Goal: Task Accomplishment & Management: Complete application form

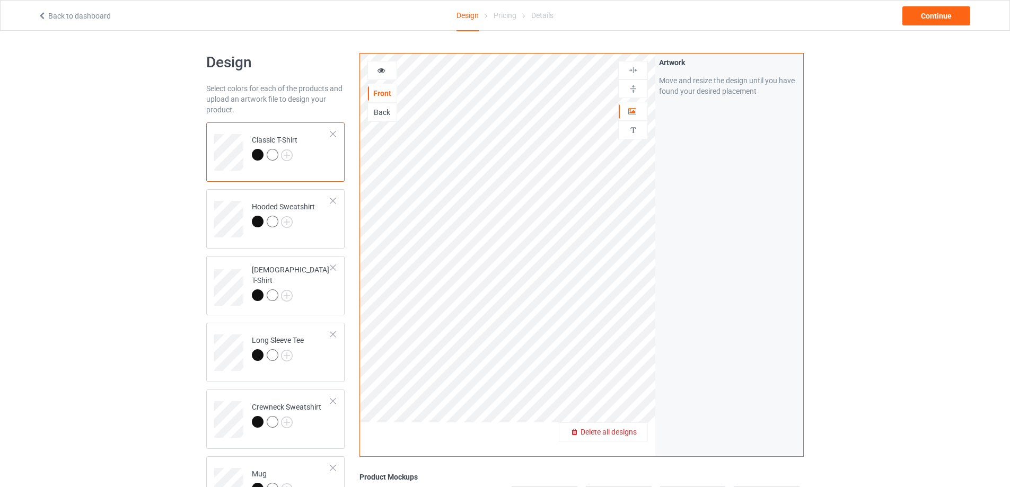
click at [635, 432] on span "Delete all designs" at bounding box center [609, 432] width 56 height 8
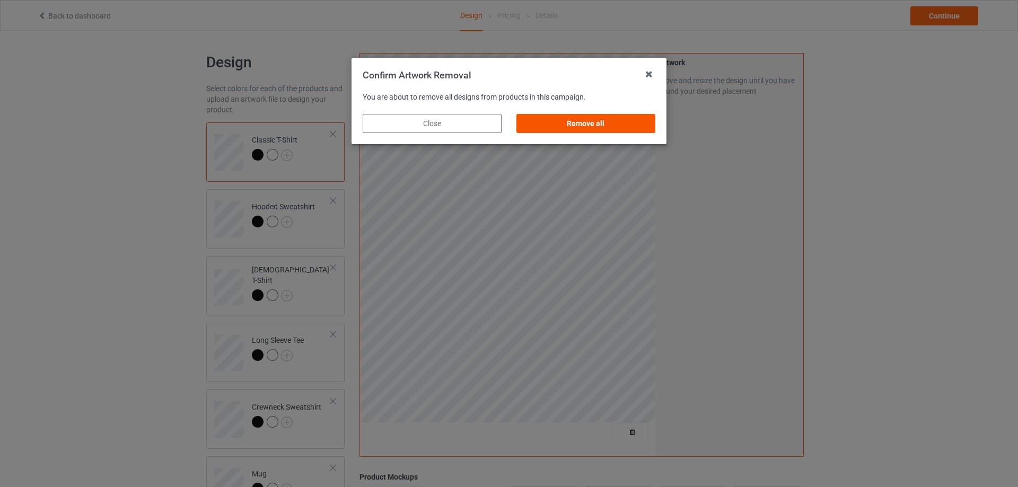
click at [623, 125] on div "Remove all" at bounding box center [586, 123] width 139 height 19
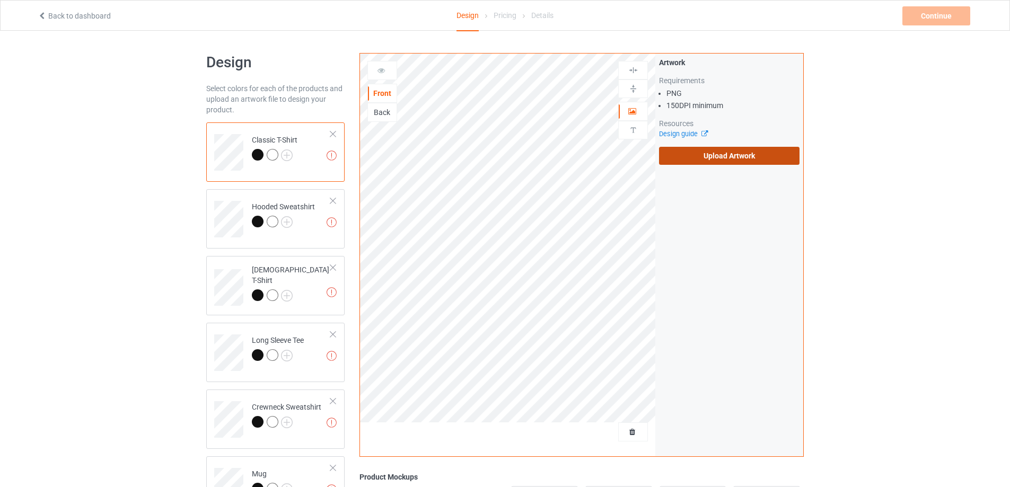
click at [722, 159] on label "Upload Artwork" at bounding box center [729, 156] width 141 height 18
click at [0, 0] on input "Upload Artwork" at bounding box center [0, 0] width 0 height 0
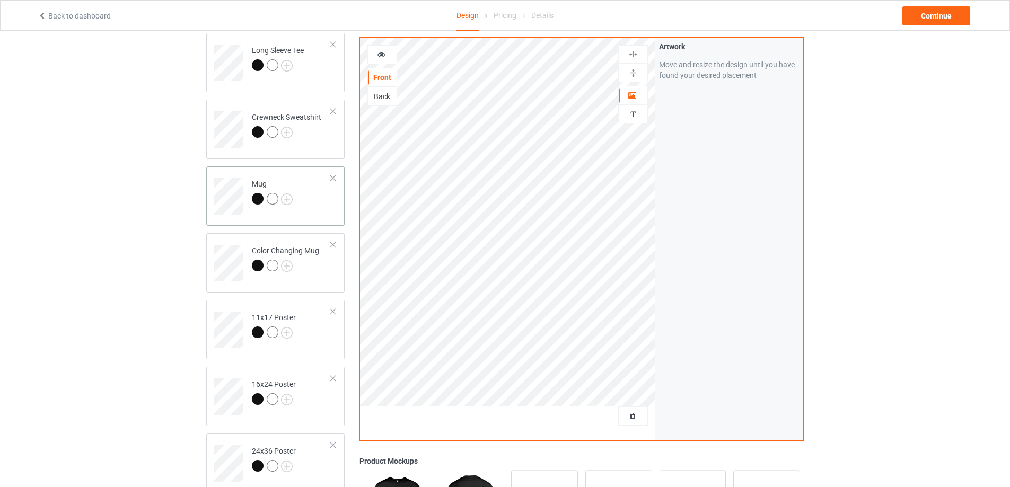
scroll to position [265, 0]
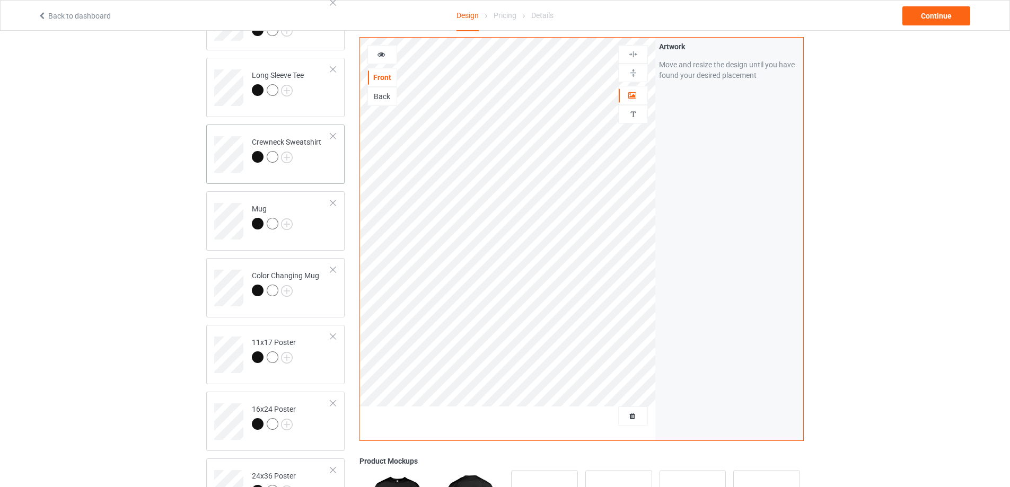
click at [313, 169] on td "Crewneck Sweatshirt" at bounding box center [291, 151] width 91 height 44
click at [318, 237] on td "Mug" at bounding box center [291, 218] width 91 height 44
click at [631, 73] on img at bounding box center [633, 73] width 10 height 10
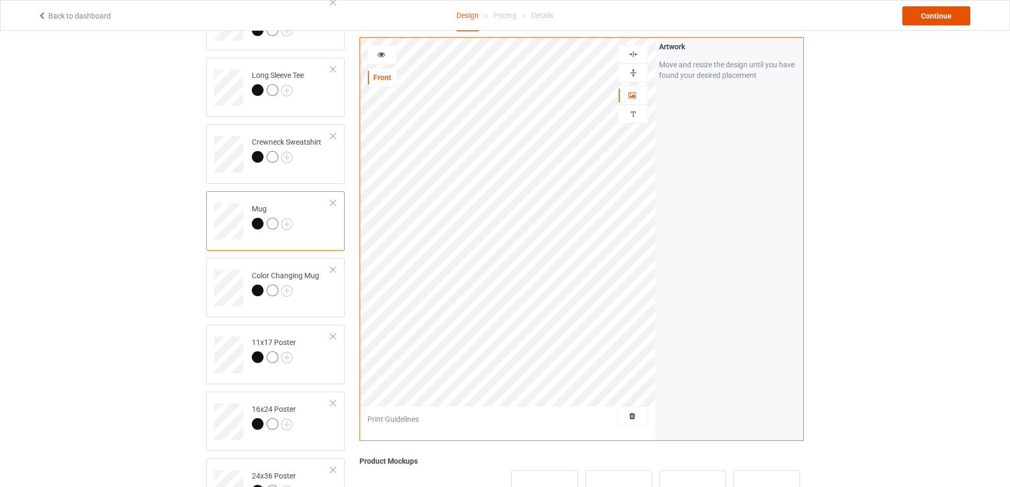
click at [937, 19] on div "Continue" at bounding box center [937, 15] width 68 height 19
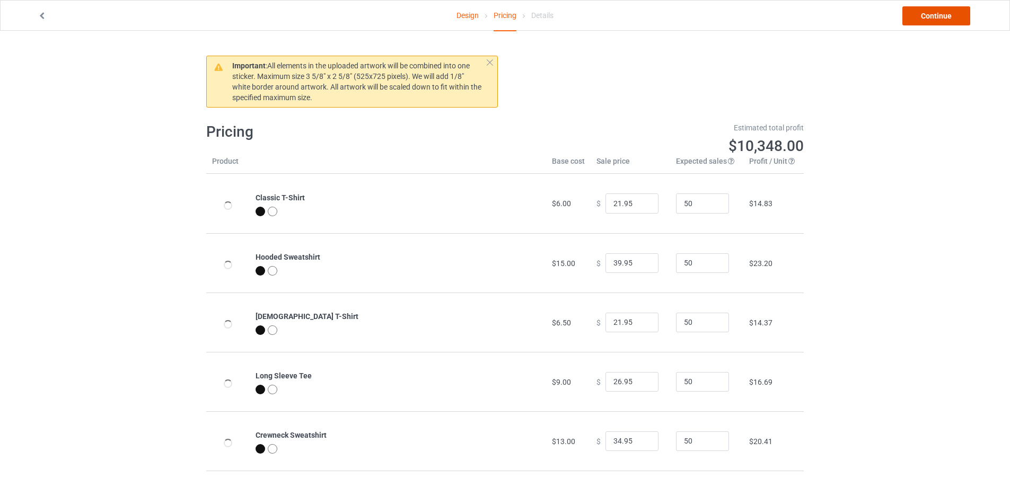
click at [937, 19] on link "Continue" at bounding box center [937, 15] width 68 height 19
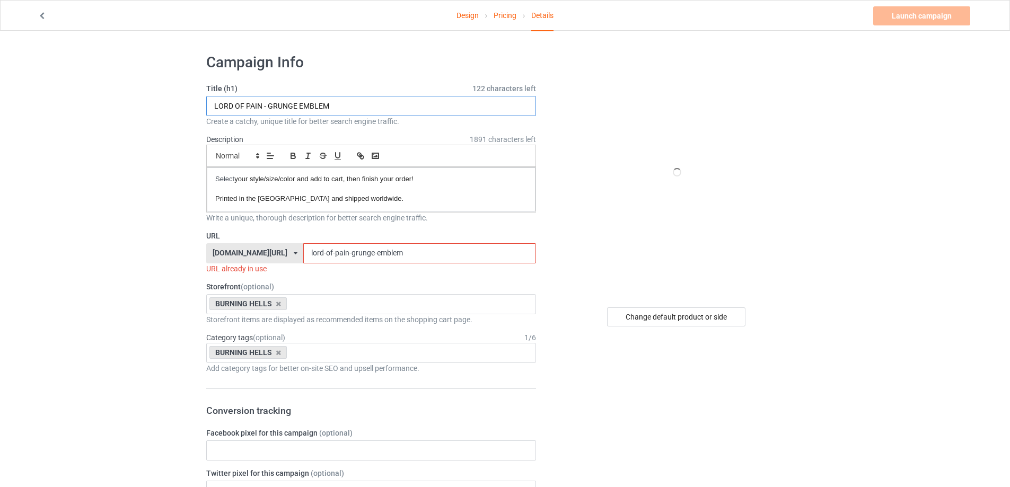
drag, startPoint x: 448, startPoint y: 107, endPoint x: 0, endPoint y: 148, distance: 450.1
paste input "SIGNET CREST"
type input "LORD OF PAIN - SIGNET CREST"
drag, startPoint x: 420, startPoint y: 246, endPoint x: 343, endPoint y: 256, distance: 77.0
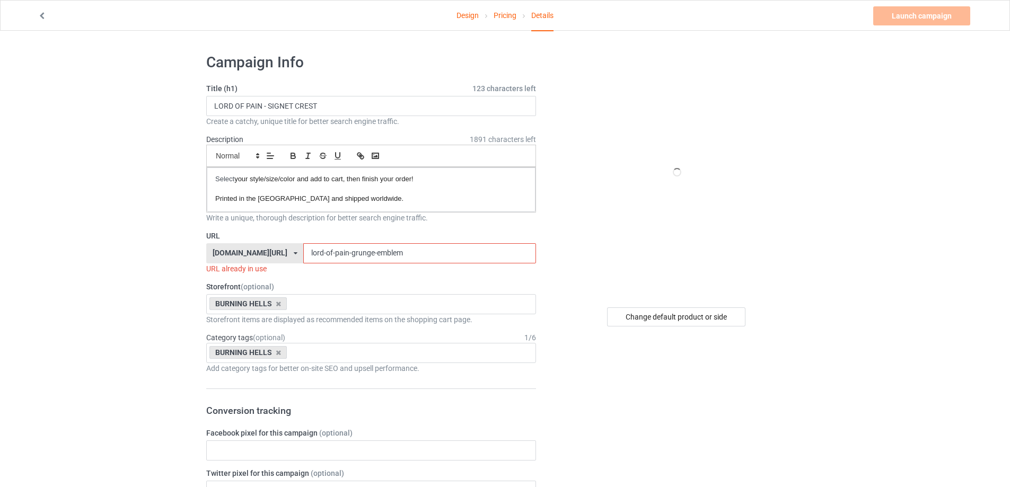
click at [343, 256] on input "lord-of-pain-grunge-emblem" at bounding box center [419, 253] width 232 height 20
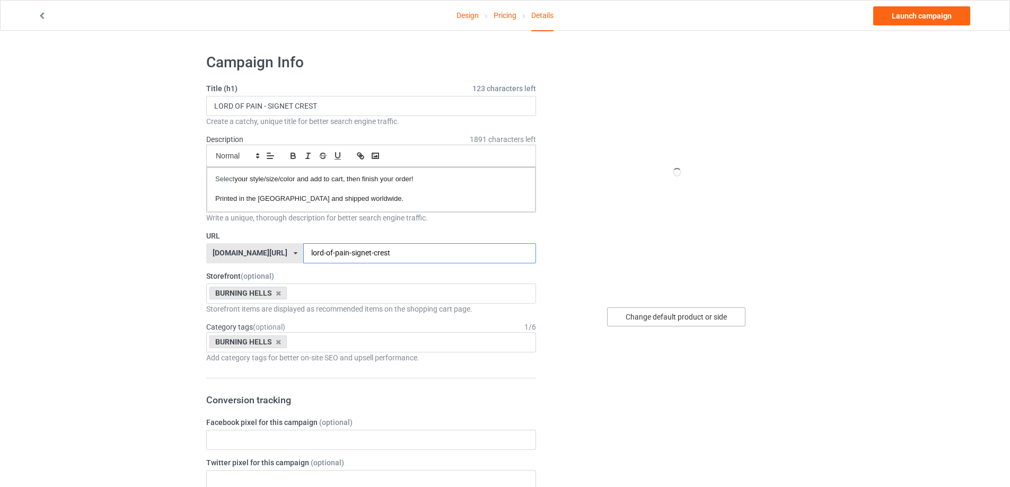
type input "lord-of-pain-signet-crest"
click at [640, 310] on div "Change default product or side" at bounding box center [676, 317] width 138 height 19
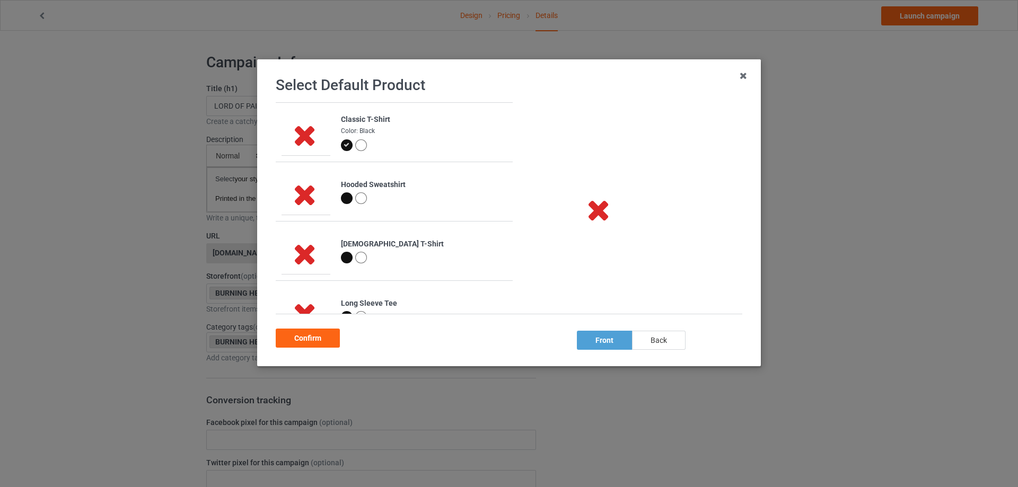
click at [650, 344] on div "back" at bounding box center [659, 340] width 54 height 19
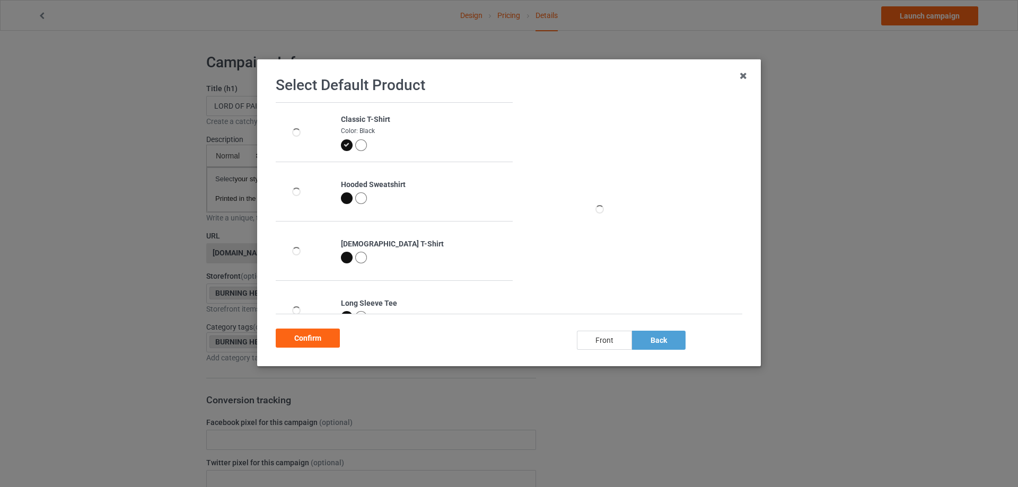
click at [591, 339] on div "front" at bounding box center [604, 340] width 55 height 19
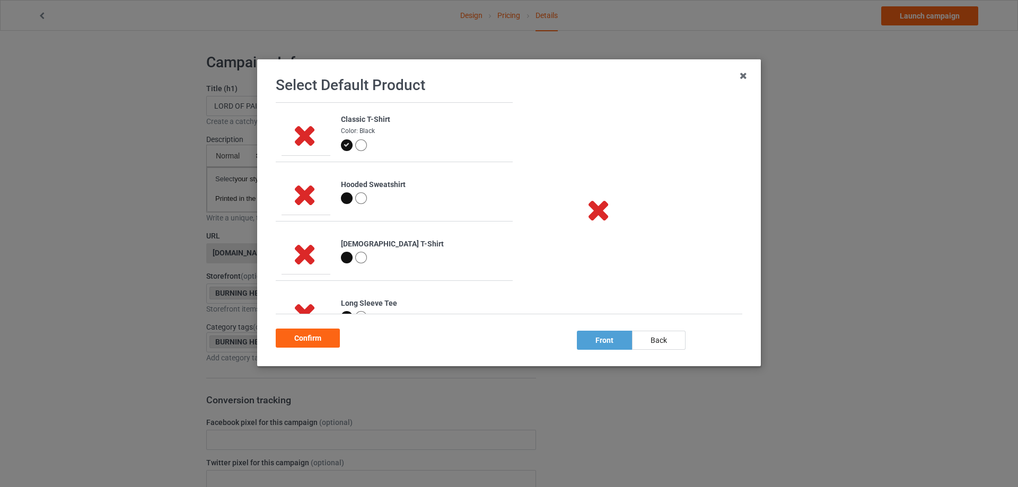
click at [710, 345] on div "front back" at bounding box center [631, 340] width 222 height 19
click at [666, 337] on div "back" at bounding box center [659, 340] width 54 height 19
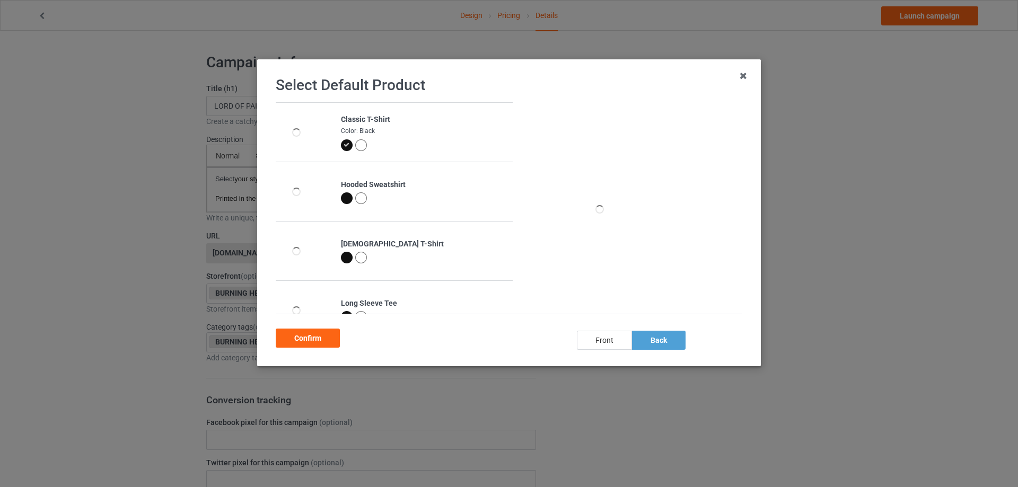
click at [604, 334] on div "front" at bounding box center [604, 340] width 55 height 19
click at [665, 340] on div "back" at bounding box center [659, 340] width 54 height 19
click at [615, 336] on div "front" at bounding box center [604, 340] width 55 height 19
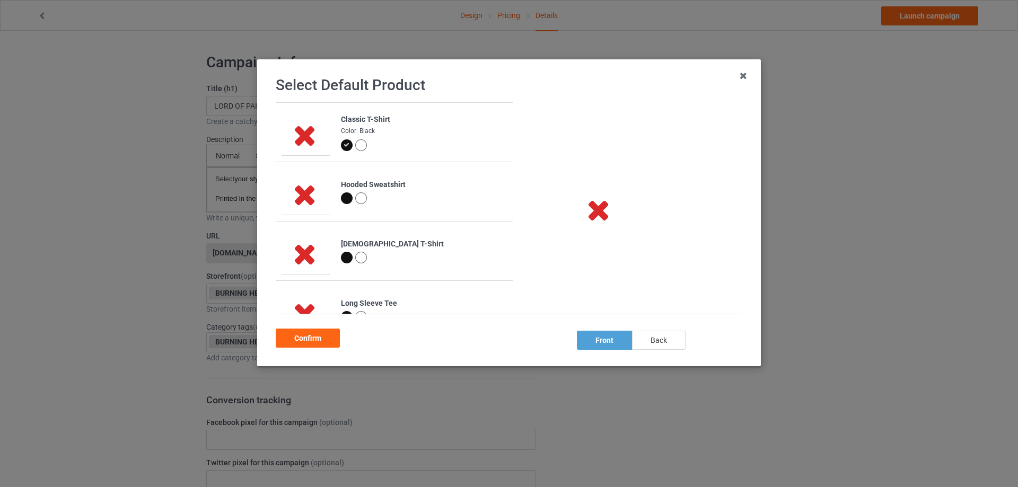
click at [656, 344] on div "back" at bounding box center [659, 340] width 54 height 19
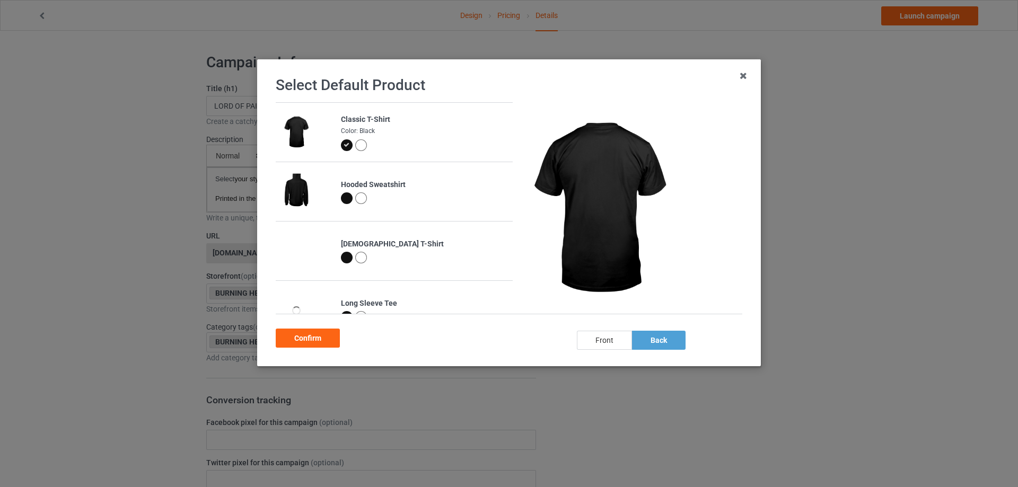
click at [601, 345] on div "front" at bounding box center [604, 340] width 55 height 19
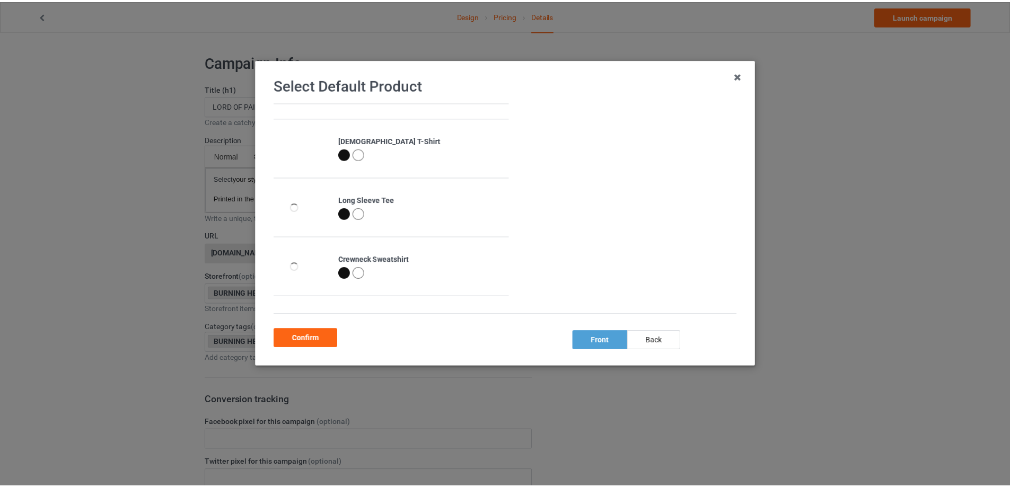
scroll to position [106, 0]
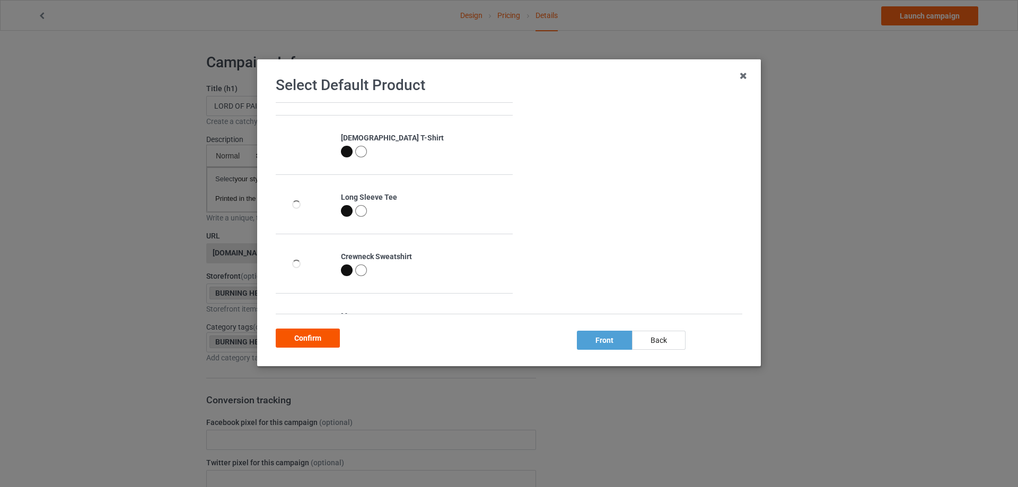
click at [308, 329] on div "Confirm" at bounding box center [308, 338] width 64 height 19
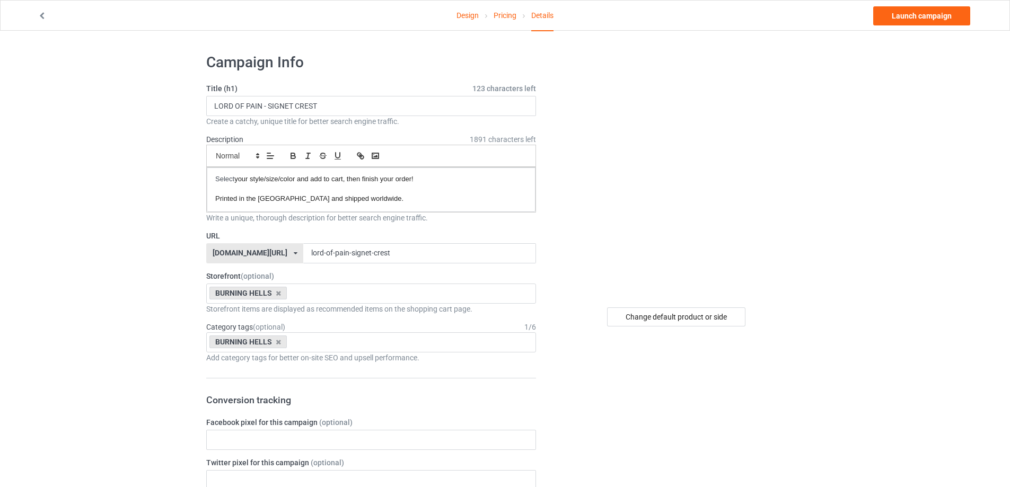
click at [497, 19] on link "Pricing" at bounding box center [505, 16] width 23 height 30
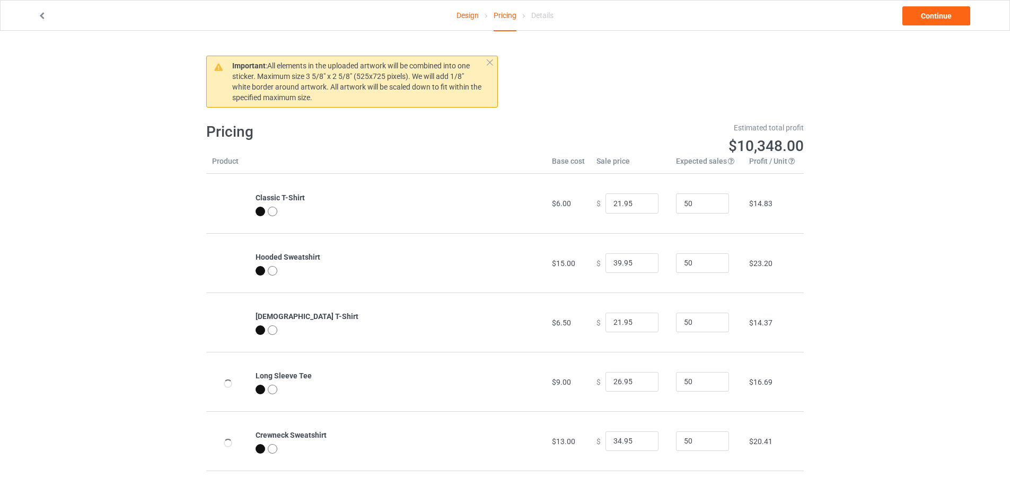
click at [462, 15] on link "Design" at bounding box center [468, 16] width 22 height 30
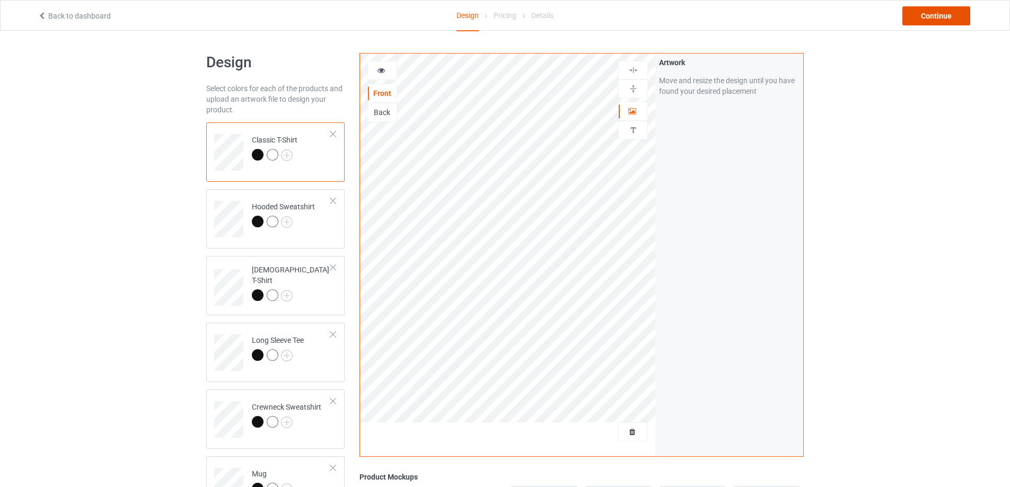
click at [936, 16] on div "Continue" at bounding box center [937, 15] width 68 height 19
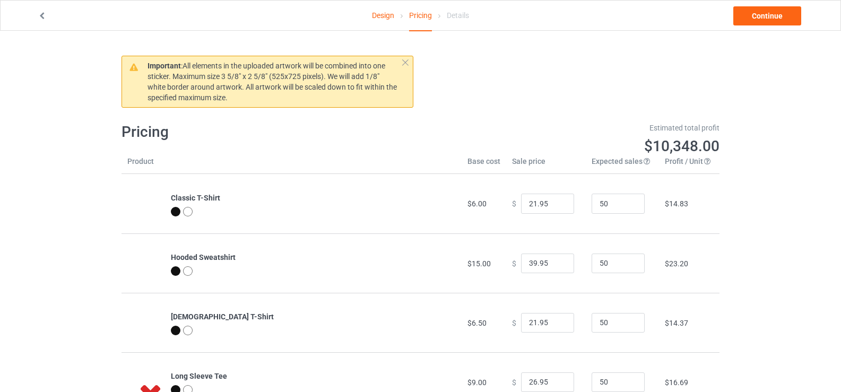
click at [383, 11] on link "Design" at bounding box center [383, 16] width 22 height 30
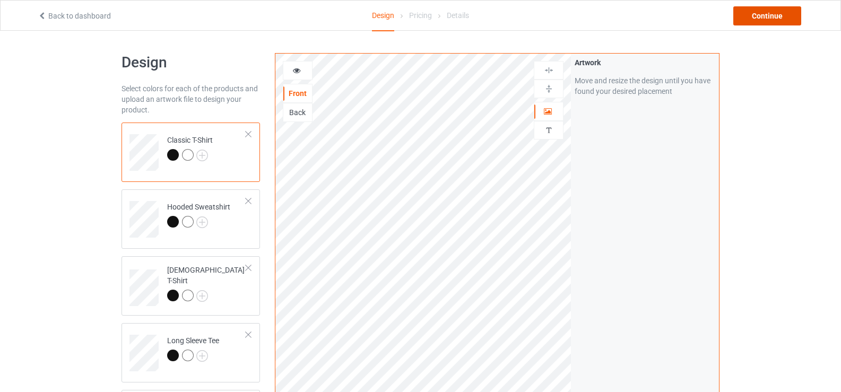
click at [773, 13] on div "Continue" at bounding box center [767, 15] width 68 height 19
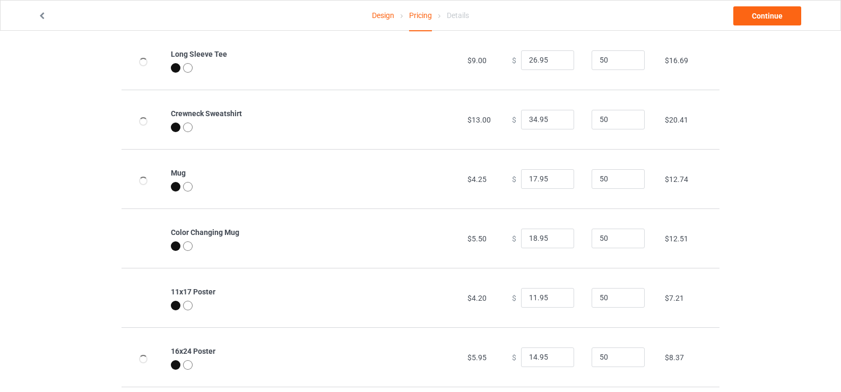
scroll to position [318, 0]
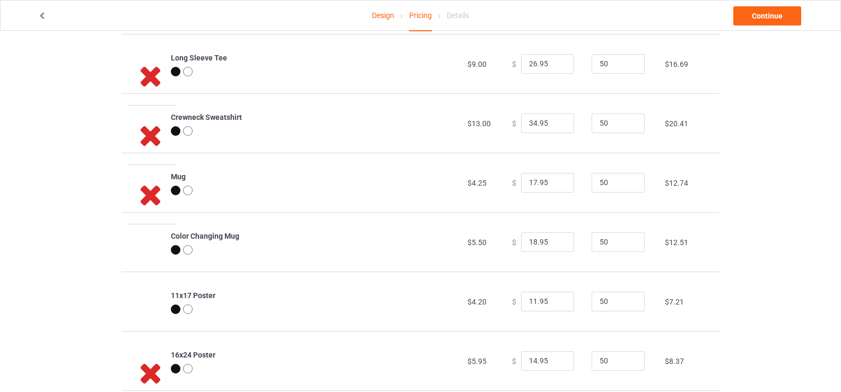
click at [388, 16] on link "Design" at bounding box center [383, 16] width 22 height 30
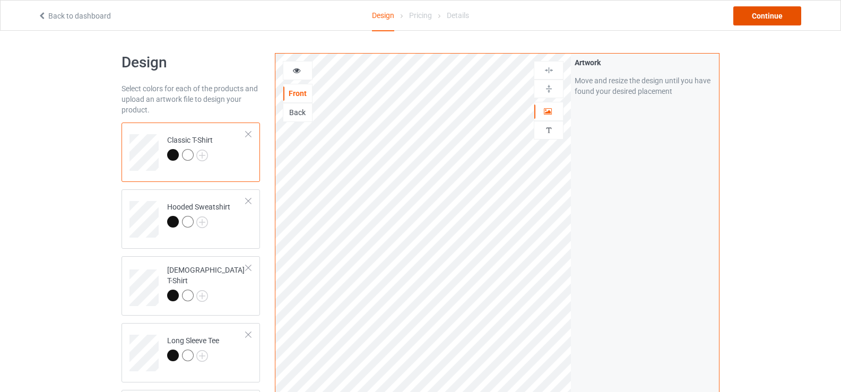
click at [773, 15] on div "Continue" at bounding box center [767, 15] width 68 height 19
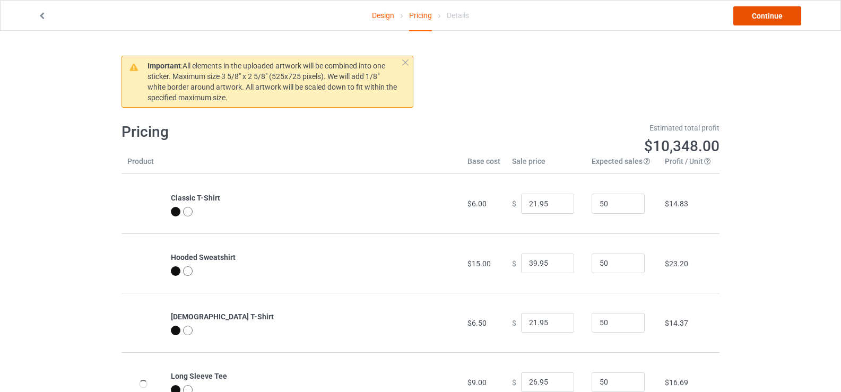
click at [752, 13] on link "Continue" at bounding box center [767, 15] width 68 height 19
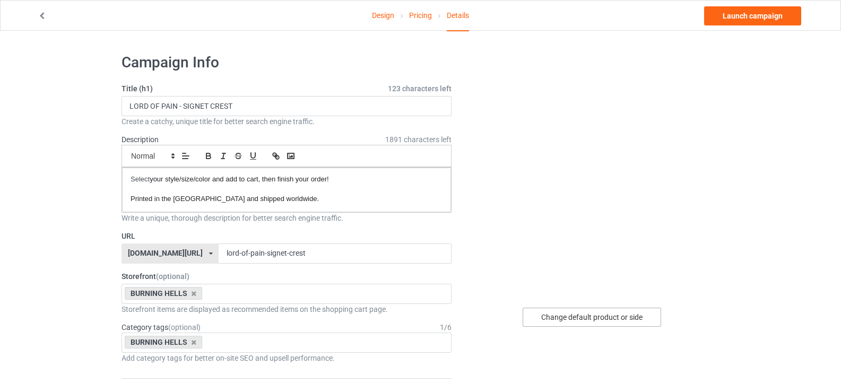
click at [592, 316] on div "Change default product or side" at bounding box center [591, 317] width 138 height 19
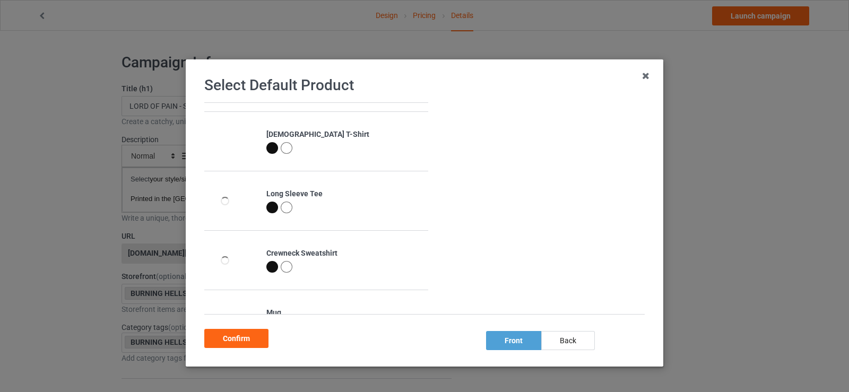
scroll to position [106, 0]
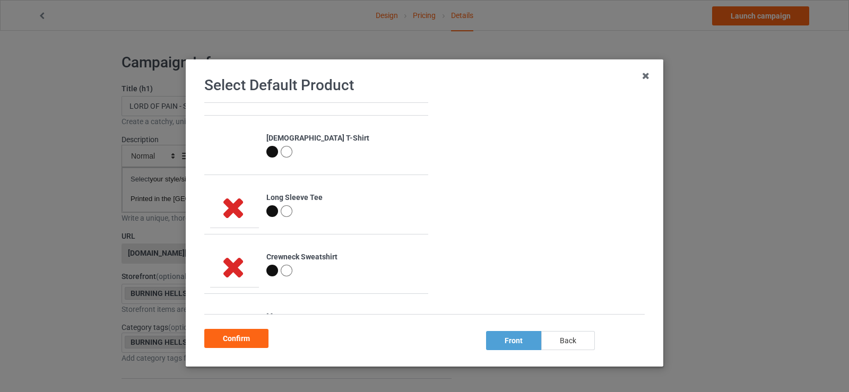
click at [583, 339] on div "back" at bounding box center [568, 340] width 54 height 19
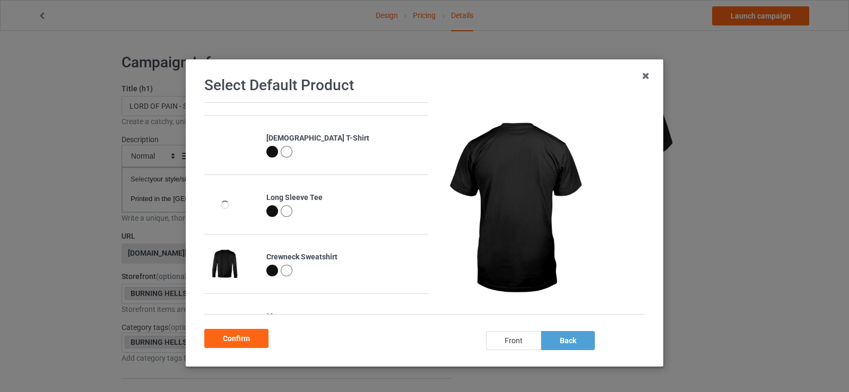
click at [514, 343] on div "front" at bounding box center [513, 340] width 55 height 19
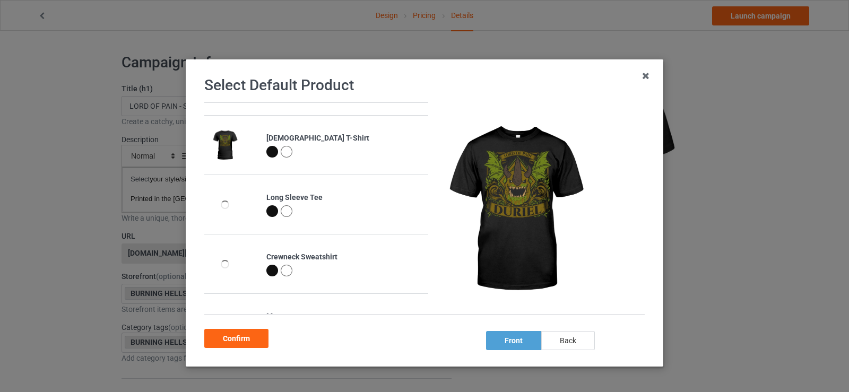
click at [562, 342] on div "back" at bounding box center [568, 340] width 54 height 19
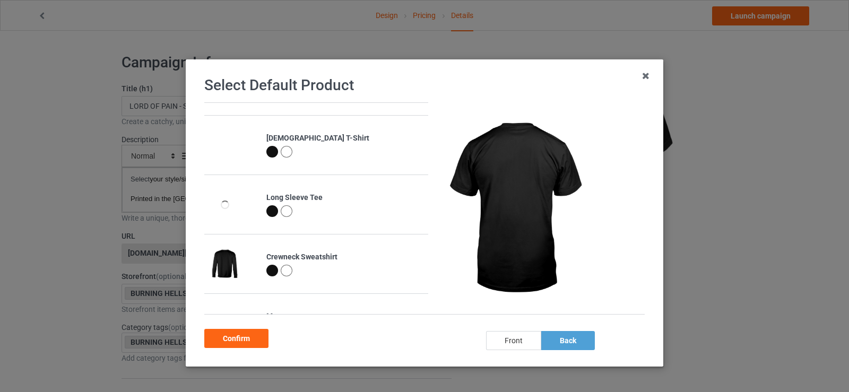
click at [518, 340] on div "front" at bounding box center [513, 340] width 55 height 19
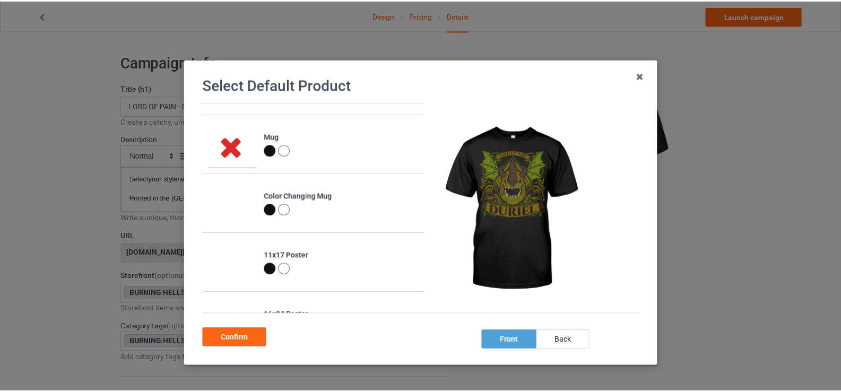
scroll to position [318, 0]
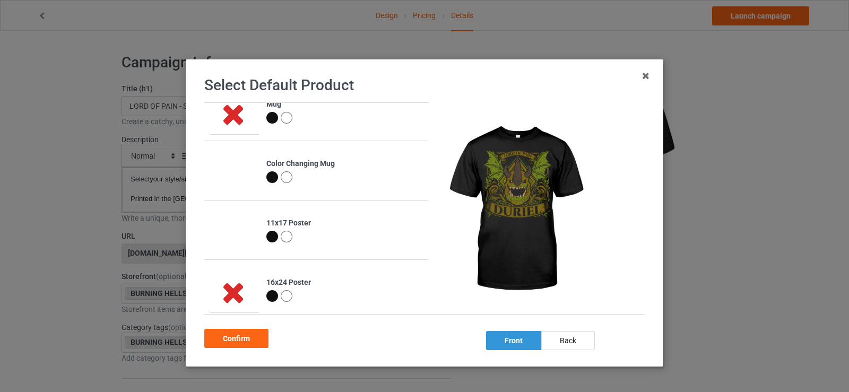
drag, startPoint x: 563, startPoint y: 342, endPoint x: 525, endPoint y: 343, distance: 37.7
click at [563, 342] on div "back" at bounding box center [568, 340] width 54 height 19
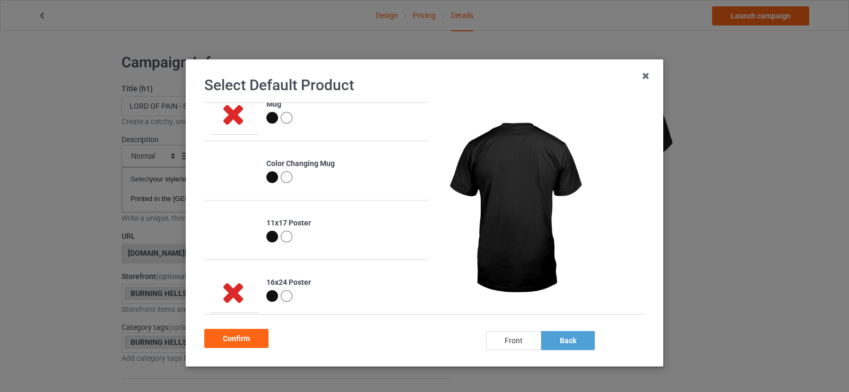
click at [504, 341] on div "front" at bounding box center [513, 340] width 55 height 19
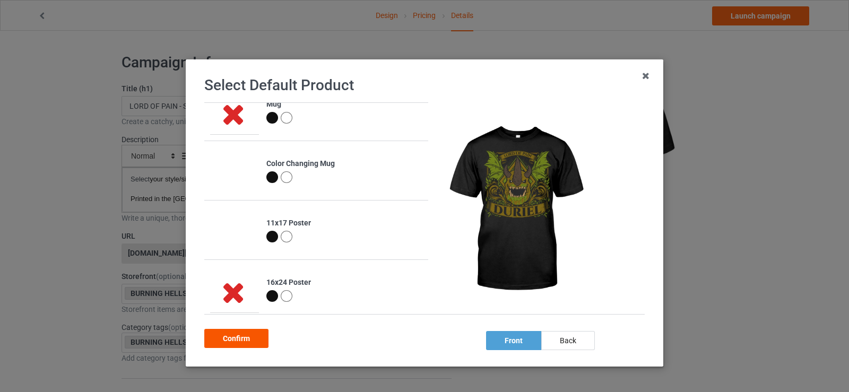
click at [250, 342] on div "Confirm" at bounding box center [236, 338] width 64 height 19
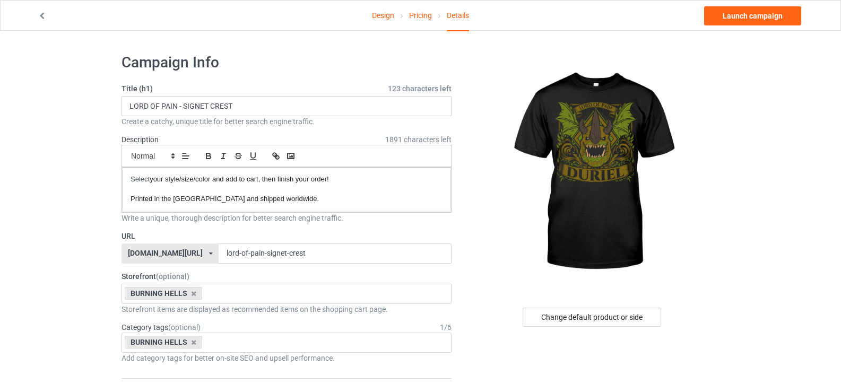
click at [420, 19] on link "Pricing" at bounding box center [420, 16] width 23 height 30
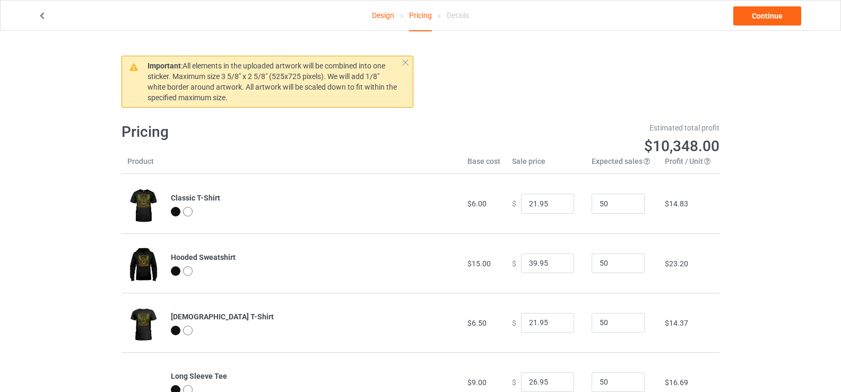
click at [386, 16] on link "Design" at bounding box center [383, 16] width 22 height 30
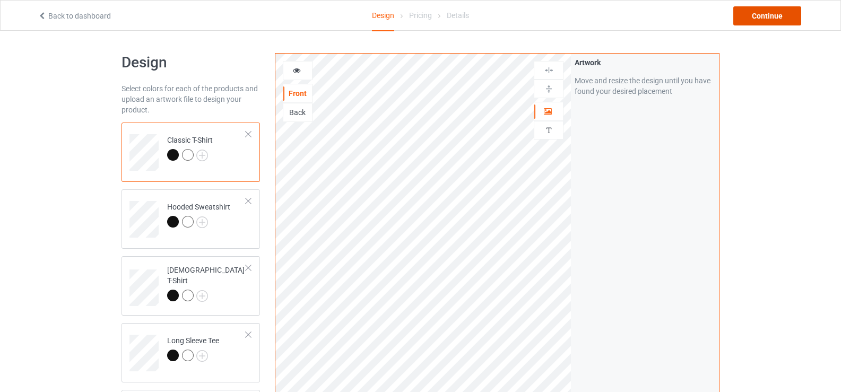
click at [784, 17] on div "Continue" at bounding box center [767, 15] width 68 height 19
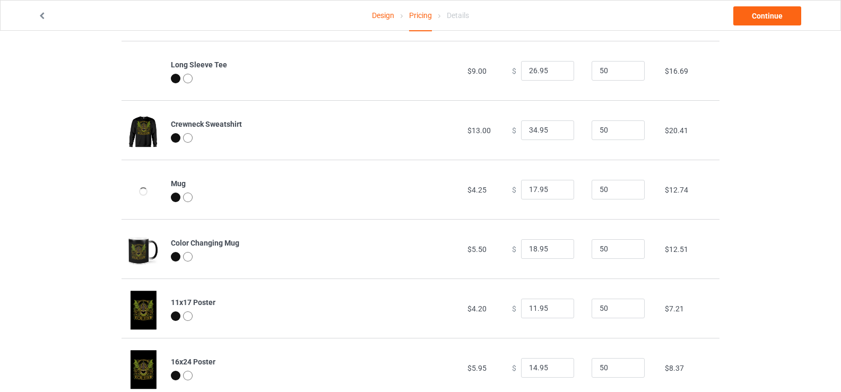
scroll to position [159, 0]
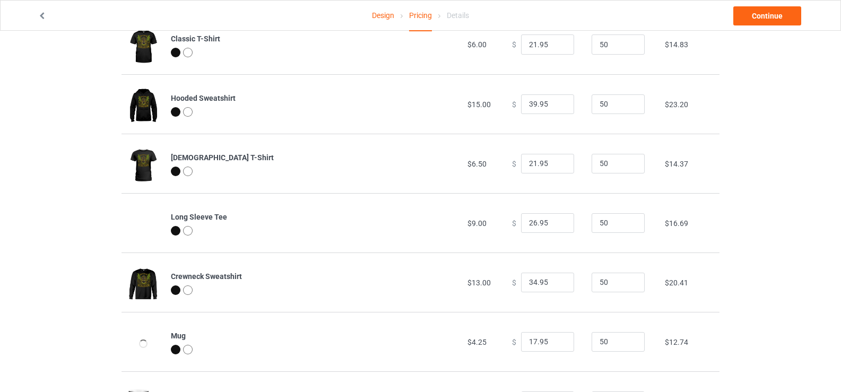
click at [390, 21] on link "Design" at bounding box center [383, 16] width 22 height 30
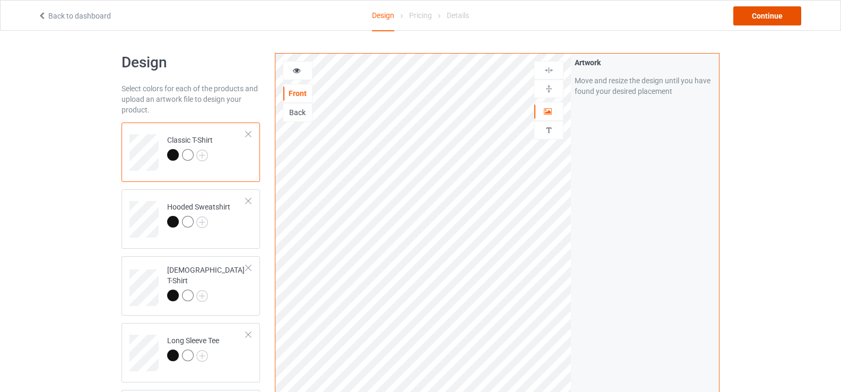
click at [754, 11] on div "Continue" at bounding box center [767, 15] width 68 height 19
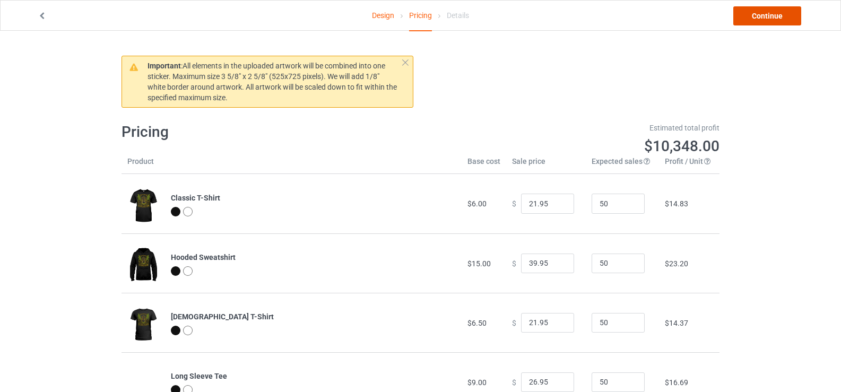
click at [765, 16] on link "Continue" at bounding box center [767, 15] width 68 height 19
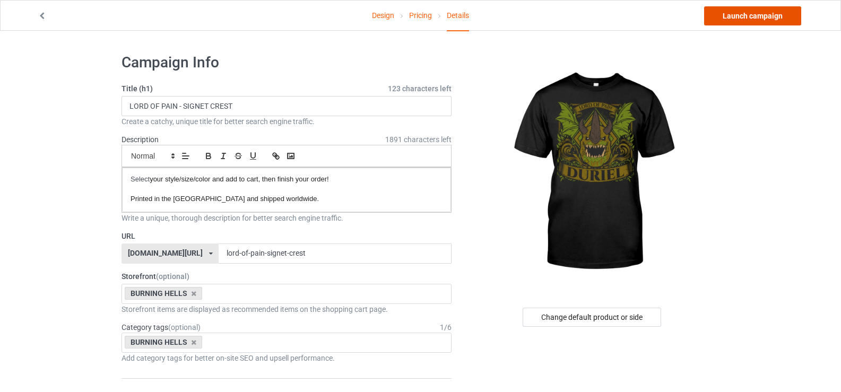
click at [736, 21] on link "Launch campaign" at bounding box center [752, 15] width 97 height 19
